Goal: Find specific page/section: Find specific page/section

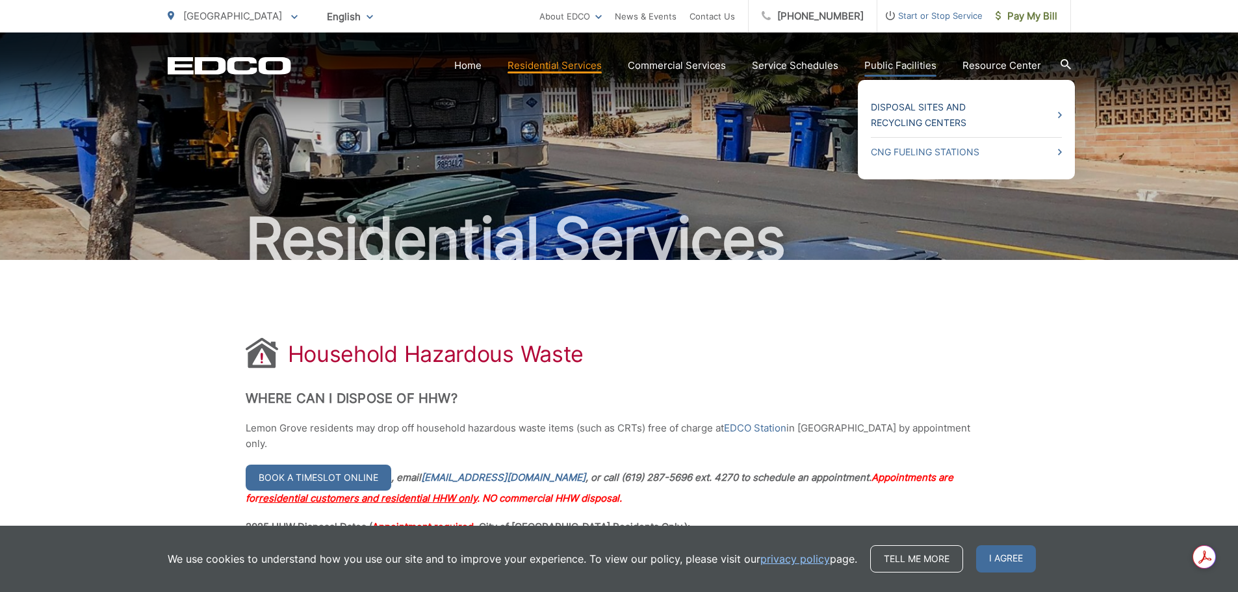
click at [923, 110] on link "Disposal Sites and Recycling Centers" at bounding box center [966, 114] width 191 height 31
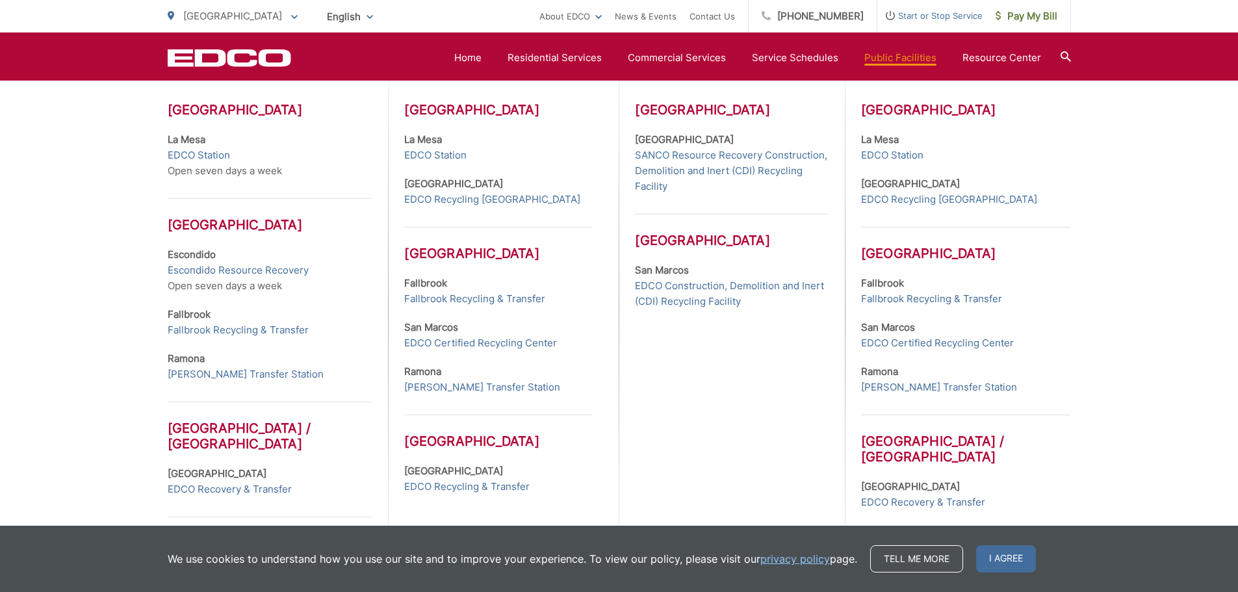
scroll to position [455, 0]
click at [469, 196] on link "EDCO Recycling [GEOGRAPHIC_DATA]" at bounding box center [492, 200] width 176 height 16
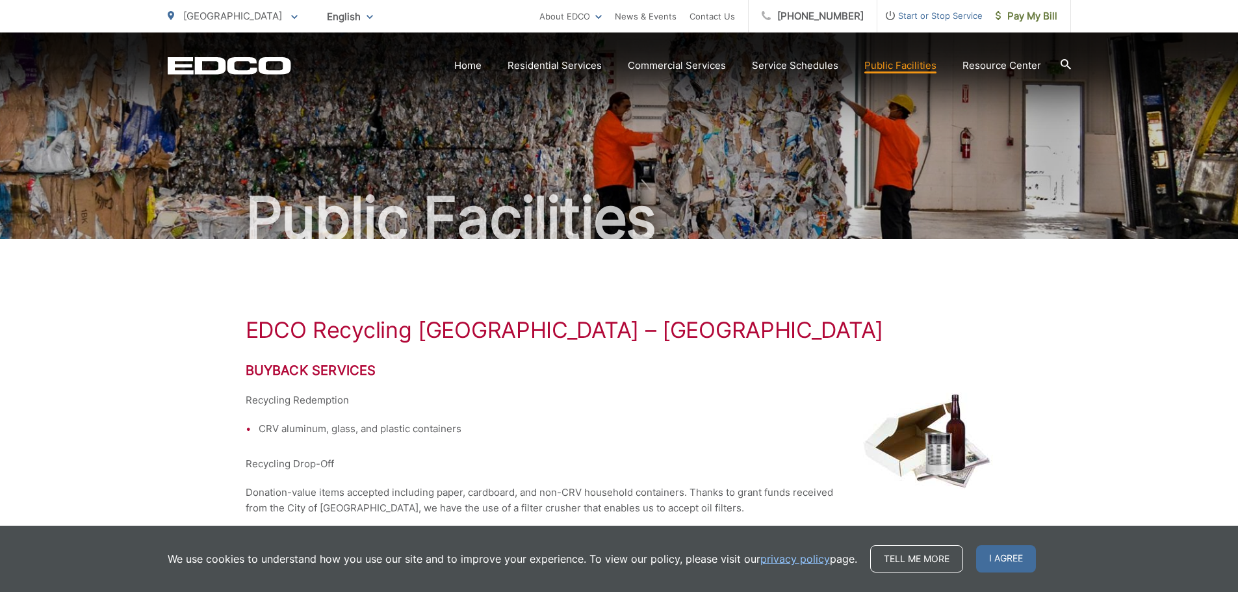
scroll to position [19, 0]
